Goal: Information Seeking & Learning: Compare options

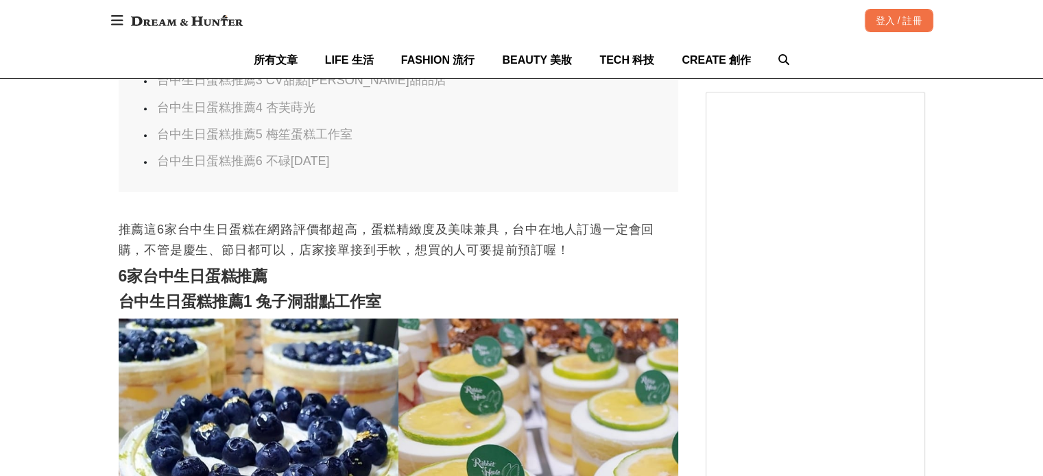
scroll to position [891, 0]
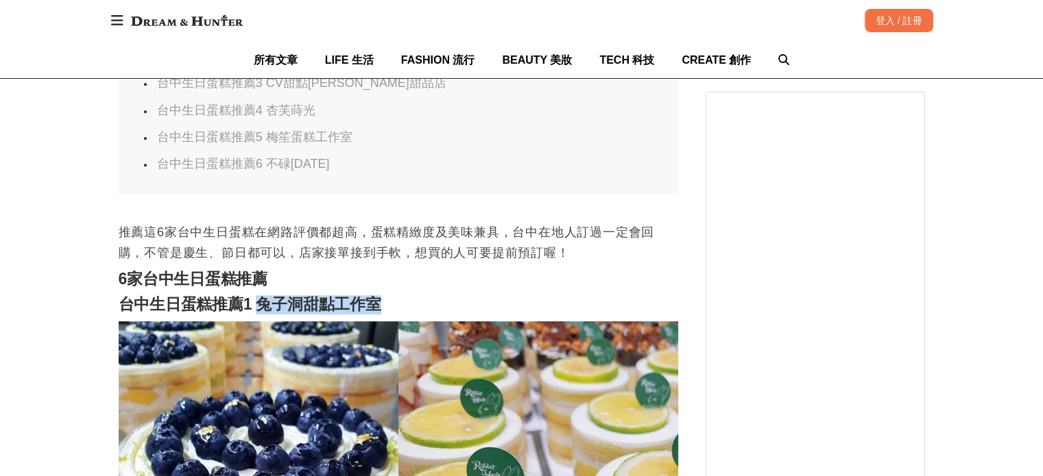
drag, startPoint x: 256, startPoint y: 290, endPoint x: 398, endPoint y: 291, distance: 141.9
click at [398, 295] on h2 "台中生日蛋糕推薦1 兔子洞甜點工作室" at bounding box center [398, 304] width 559 height 19
copy strong "兔子洞甜點工作室"
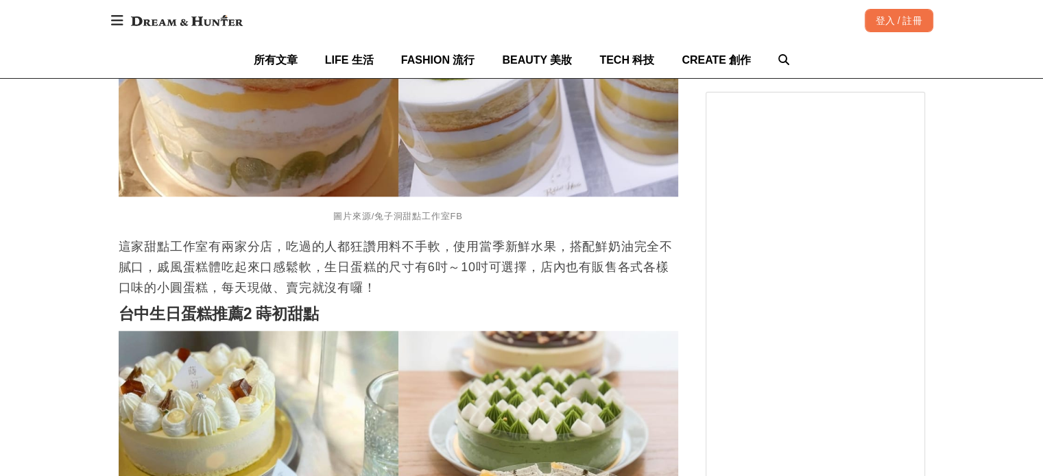
scroll to position [1508, 0]
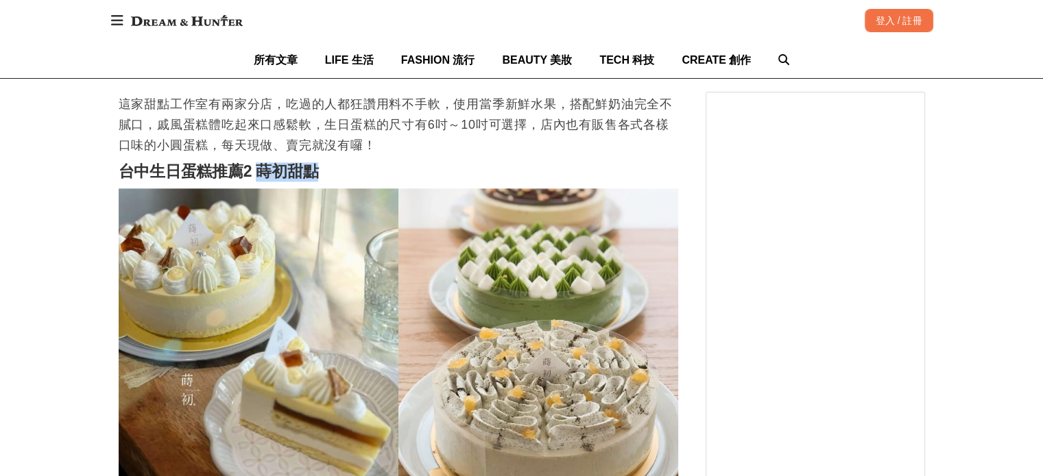
drag, startPoint x: 258, startPoint y: 161, endPoint x: 320, endPoint y: 160, distance: 62.4
click at [320, 162] on h2 "台中生日蛋糕推薦2 蒔初甜點" at bounding box center [398, 171] width 559 height 19
copy strong "蒔初甜點"
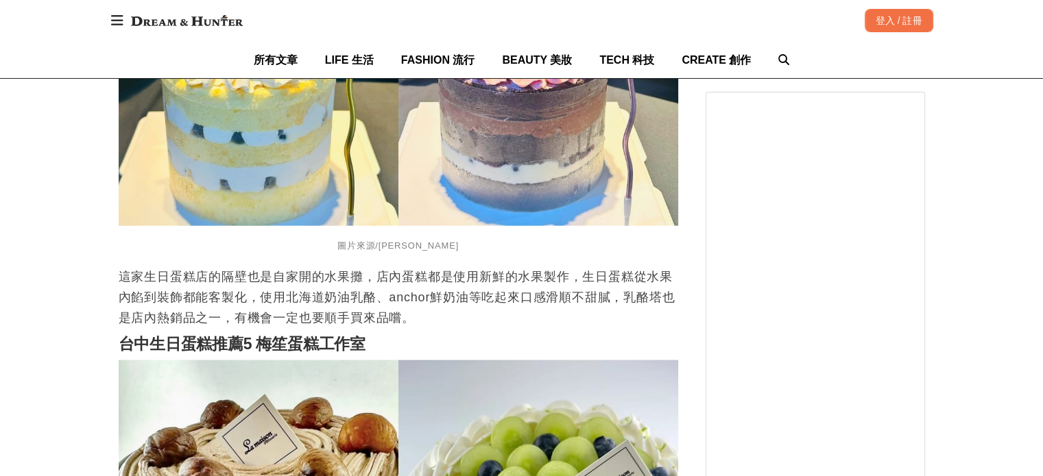
scroll to position [2879, 0]
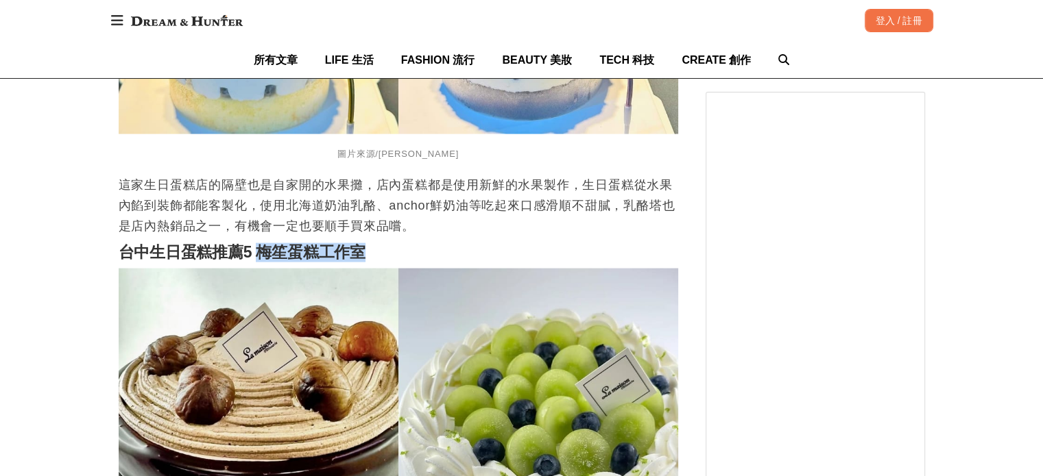
drag, startPoint x: 258, startPoint y: 241, endPoint x: 384, endPoint y: 238, distance: 126.2
click at [384, 243] on h2 "台中生日蛋糕推薦5 梅笙蛋糕工作室" at bounding box center [398, 252] width 559 height 19
copy strong "梅笙蛋糕工作室"
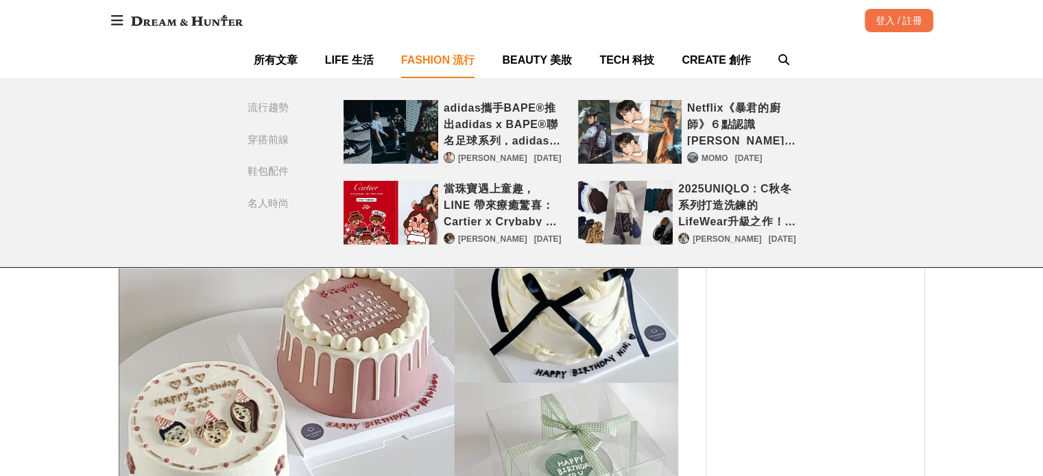
scroll to position [3428, 0]
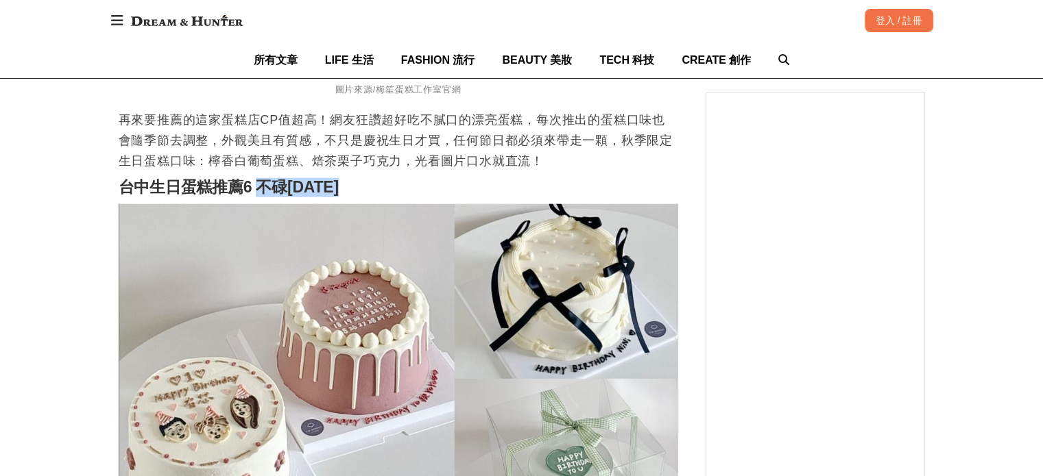
drag, startPoint x: 256, startPoint y: 172, endPoint x: 365, endPoint y: 181, distance: 110.0
click at [365, 181] on h2 "台中生日蛋糕推薦6 不碌[DATE]" at bounding box center [398, 187] width 559 height 19
copy strong "不碌[DATE]"
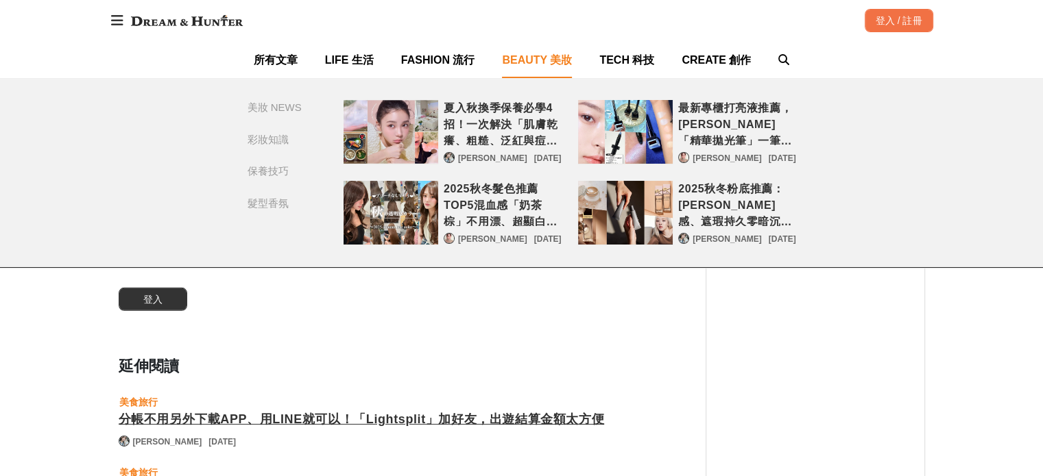
scroll to position [4250, 0]
